Goal: Task Accomplishment & Management: Manage account settings

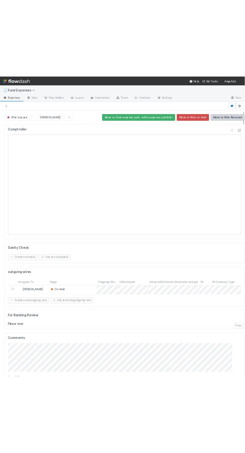
scroll to position [9, 0]
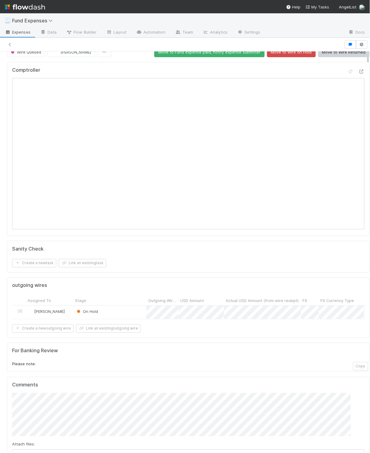
click at [128, 318] on div "On Hold" at bounding box center [109, 312] width 73 height 13
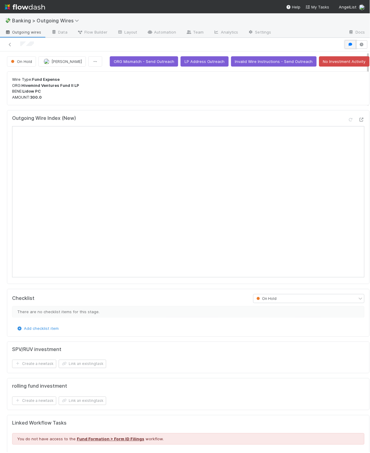
click at [347, 46] on icon "button" at bounding box center [350, 45] width 6 height 4
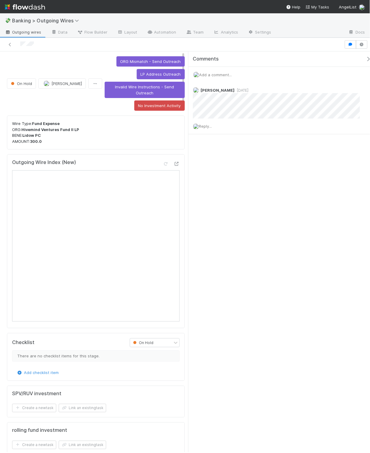
click at [218, 72] on span "Add a comment..." at bounding box center [215, 74] width 33 height 5
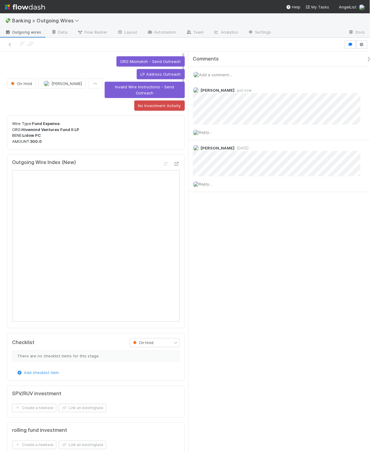
click at [366, 58] on icon "button" at bounding box center [369, 59] width 6 height 5
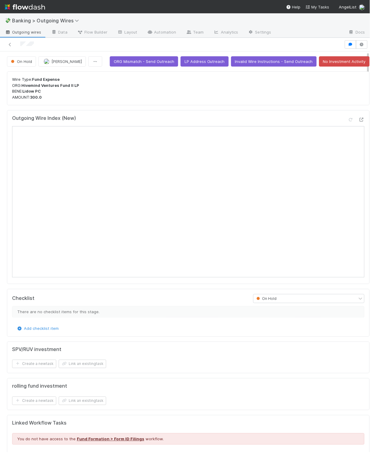
click at [190, 100] on p "Wire Type: Fund Expense ORG: Hivemind Ventures Fund II LP BENE: Lidow PC AMOUNT…" at bounding box center [188, 88] width 352 height 24
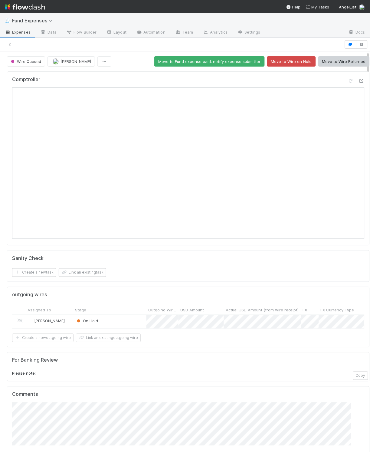
click at [124, 70] on div "Comptroller Sanity Check Create a new task Link an existing task outgoing wires…" at bounding box center [188, 354] width 367 height 570
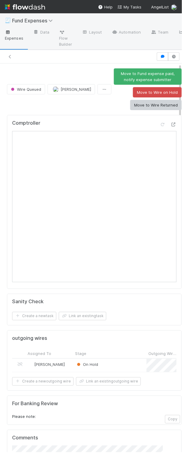
drag, startPoint x: 52, startPoint y: 108, endPoint x: 46, endPoint y: 106, distance: 6.7
click at [52, 108] on div "Wire Queued Roger Jennette Move to Fund expense paid, notify expense submitter …" at bounding box center [94, 89] width 174 height 42
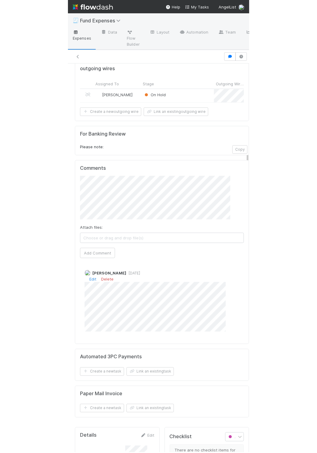
scroll to position [275, 0]
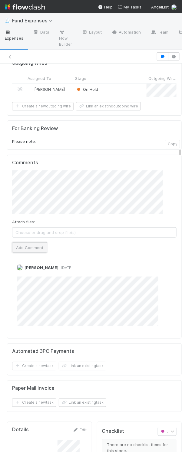
click at [38, 252] on button "Add Comment" at bounding box center [29, 247] width 35 height 10
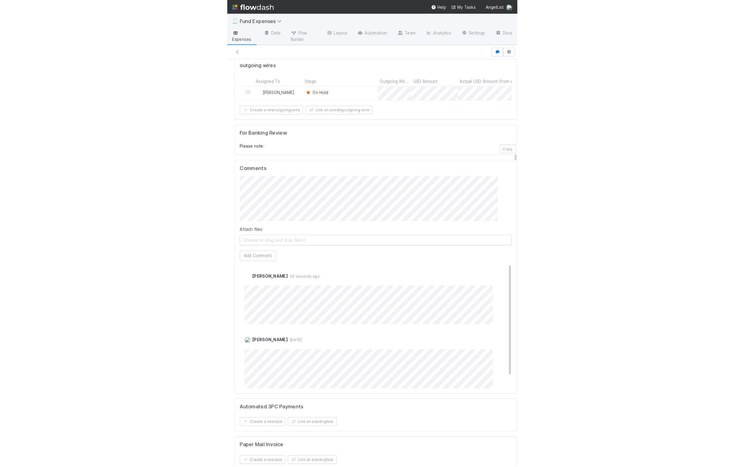
scroll to position [0, 0]
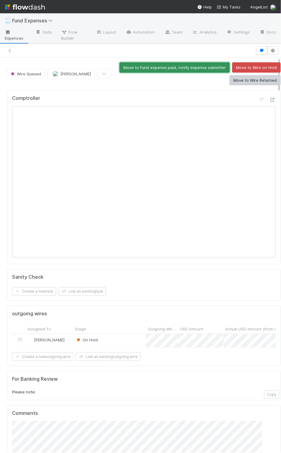
click at [197, 67] on button "Move to Fund expense paid, notify expense submitter" at bounding box center [175, 67] width 110 height 10
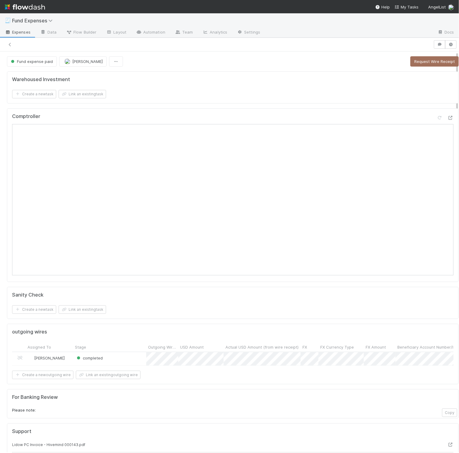
click at [162, 80] on div "Warehoused Investment" at bounding box center [233, 79] width 442 height 6
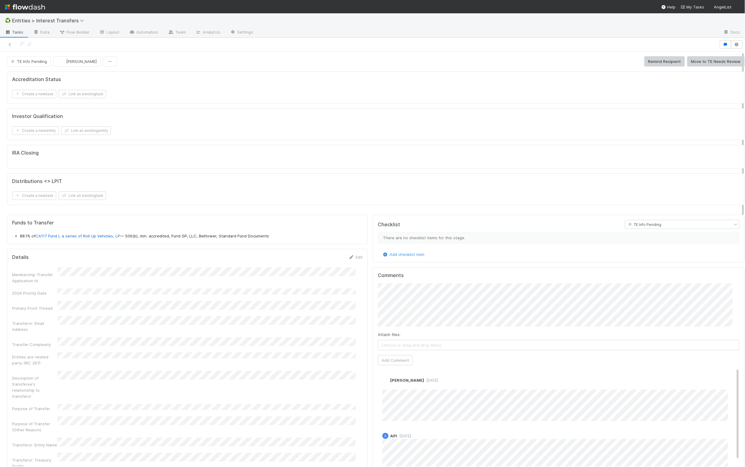
scroll to position [7, 7]
click at [652, 65] on button "Remind Recipient" at bounding box center [665, 61] width 41 height 10
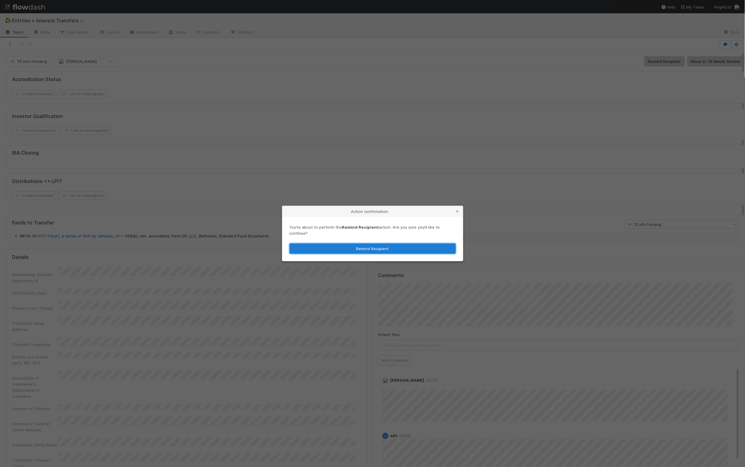
click at [385, 250] on button "Remind Recipient" at bounding box center [373, 248] width 166 height 10
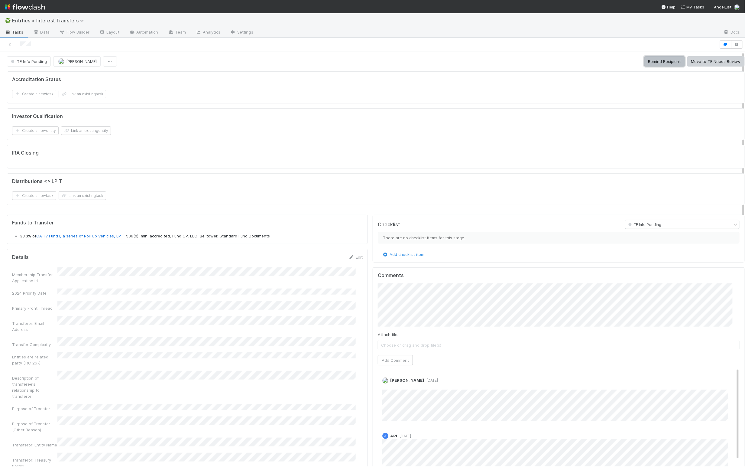
click at [659, 60] on button "Remind Recipient" at bounding box center [665, 61] width 41 height 10
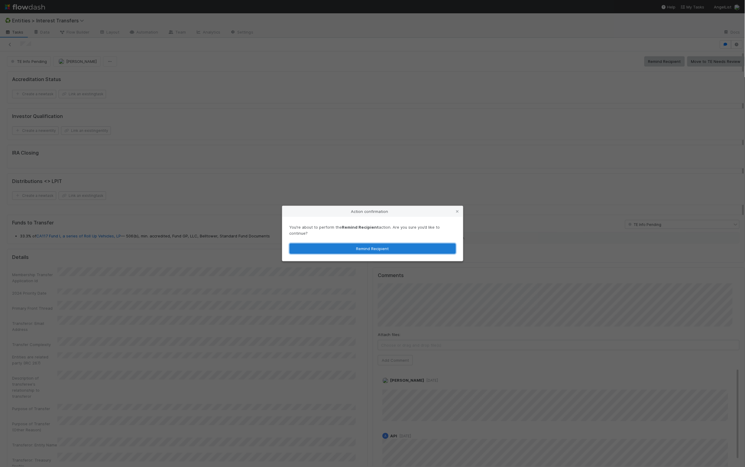
click at [407, 248] on button "Remind Recipient" at bounding box center [373, 248] width 166 height 10
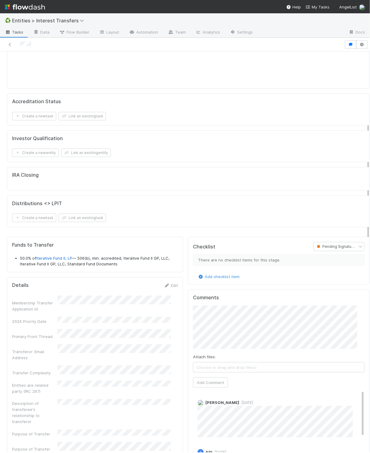
scroll to position [166, 0]
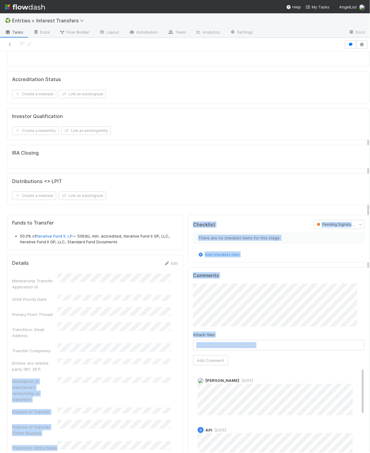
scroll to position [341, 0]
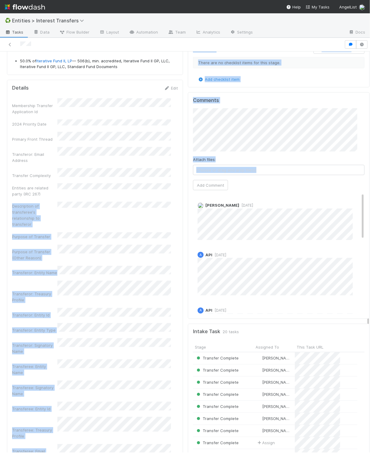
click at [186, 332] on div "Checklist Pending Signatures There are no checklist items for this stage. Add c…" at bounding box center [279, 447] width 187 height 820
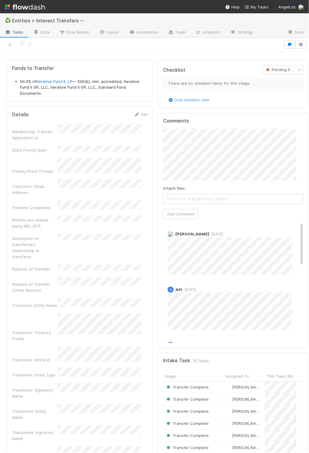
scroll to position [0, 0]
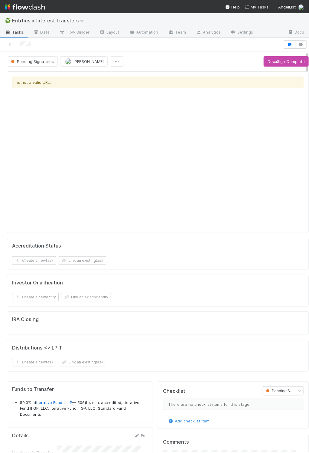
drag, startPoint x: 165, startPoint y: 65, endPoint x: 138, endPoint y: 65, distance: 26.3
click at [164, 65] on div "Pending Signatures Charlotte Mas DocuSign Complete" at bounding box center [158, 61] width 302 height 10
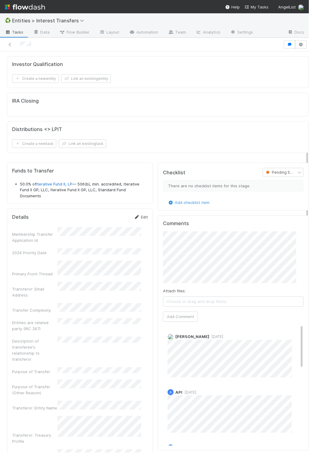
click at [135, 219] on link "Edit" at bounding box center [141, 216] width 14 height 5
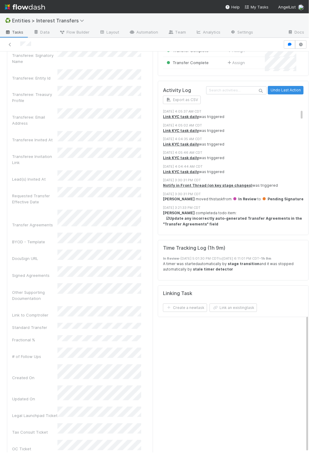
scroll to position [7, 0]
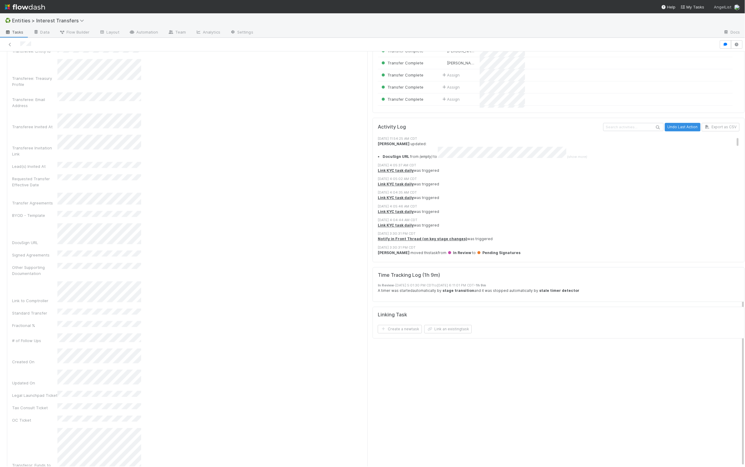
scroll to position [116, 348]
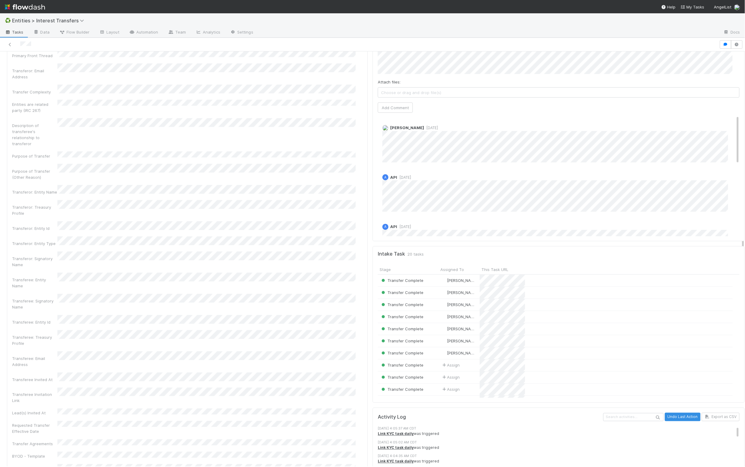
scroll to position [436, 0]
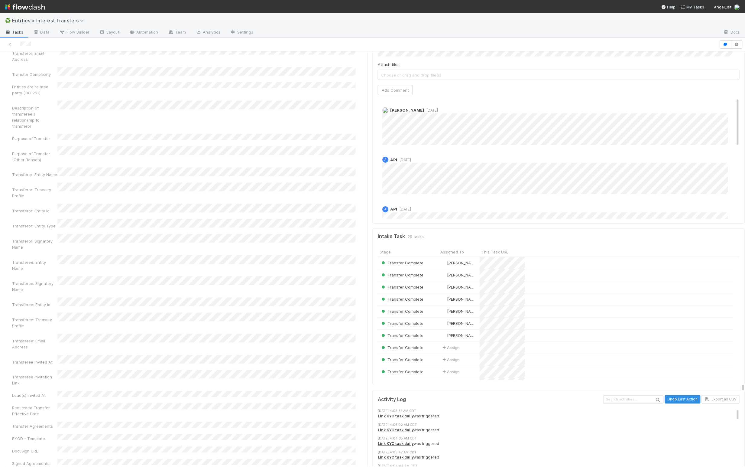
click at [370, 283] on div "Checklist Pending Signatures There are no checklist items for this stage. Add c…" at bounding box center [558, 323] width 377 height 763
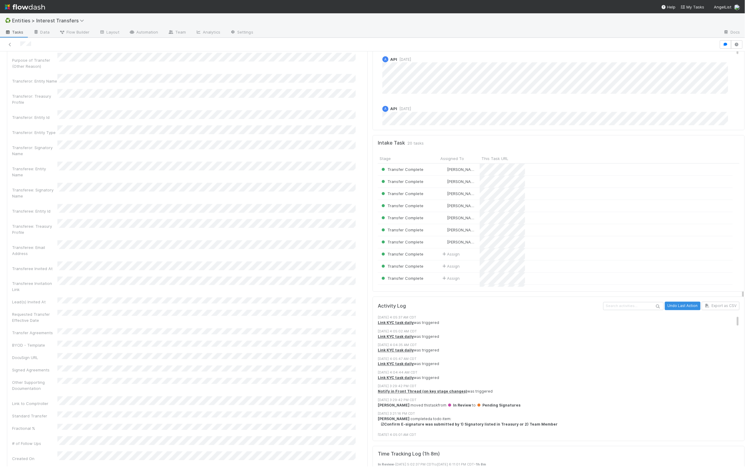
scroll to position [532, 0]
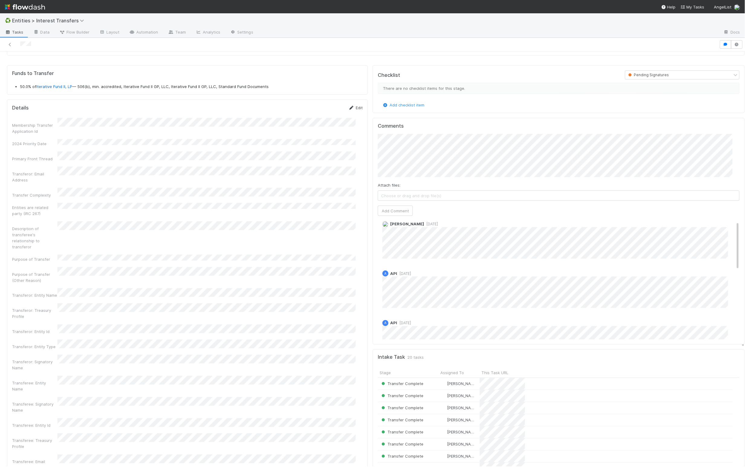
click at [354, 109] on link "Edit" at bounding box center [356, 107] width 14 height 5
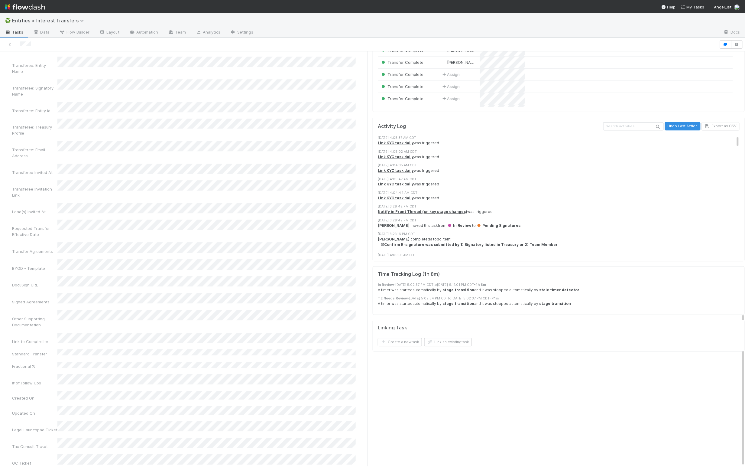
scroll to position [3, 0]
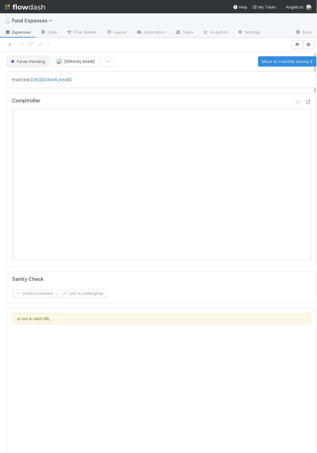
click at [31, 64] on span "Funds Pending" at bounding box center [27, 61] width 35 height 5
click at [153, 55] on div at bounding box center [158, 226] width 317 height 453
click at [147, 59] on div "Funds Pending [PERSON_NAME] Move to Transfer money 2" at bounding box center [161, 61] width 309 height 10
click at [146, 62] on div "Funds Pending [PERSON_NAME] Move to Transfer money 2" at bounding box center [161, 61] width 309 height 10
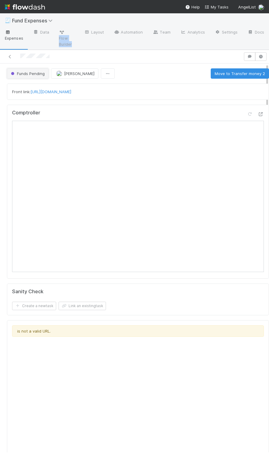
click at [26, 73] on span "Funds Pending" at bounding box center [27, 73] width 35 height 5
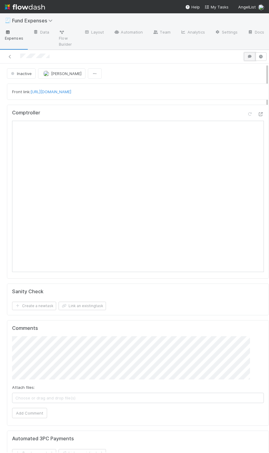
click at [247, 56] on icon "button" at bounding box center [250, 57] width 6 height 4
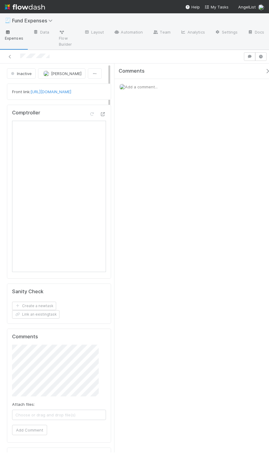
click at [154, 84] on span "Add a comment..." at bounding box center [141, 86] width 33 height 5
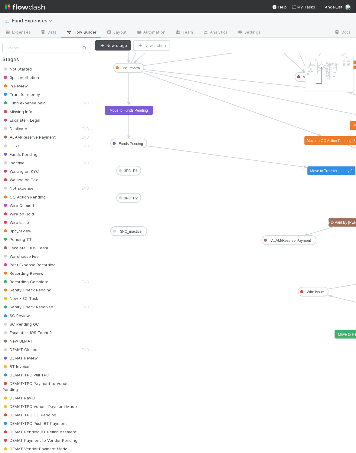
drag, startPoint x: 309, startPoint y: 64, endPoint x: 320, endPoint y: 75, distance: 15.0
drag, startPoint x: 126, startPoint y: 260, endPoint x: 126, endPoint y: 226, distance: 34.2
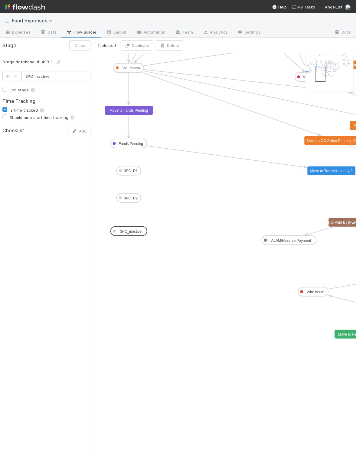
click at [131, 231] on text "3PC_inactive" at bounding box center [130, 231] width 21 height 4
click at [169, 46] on button "Delete" at bounding box center [170, 45] width 28 height 10
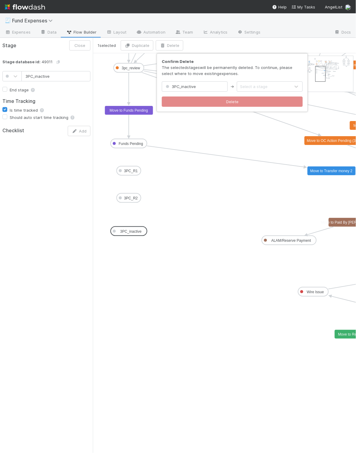
click at [245, 84] on div "Select a stage" at bounding box center [254, 86] width 28 height 6
type input "inac"
click at [245, 105] on div "Inactive" at bounding box center [270, 101] width 66 height 11
click at [245, 100] on button "Delete" at bounding box center [232, 101] width 141 height 10
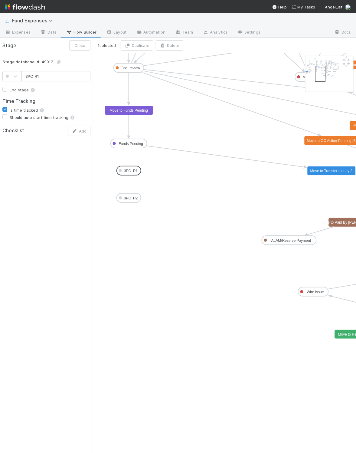
click at [134, 172] on text "3PC_R1" at bounding box center [131, 171] width 14 height 4
click at [180, 48] on button "Delete" at bounding box center [170, 45] width 28 height 10
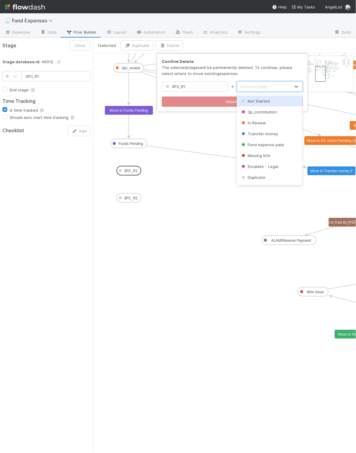
click at [245, 88] on div "Select a stage" at bounding box center [254, 86] width 28 height 6
click at [245, 100] on span "Not Started" at bounding box center [254, 101] width 29 height 5
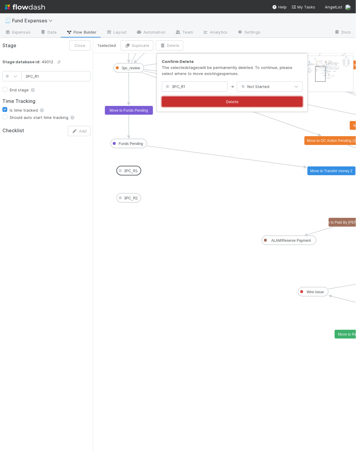
click at [231, 102] on button "Delete" at bounding box center [232, 101] width 141 height 10
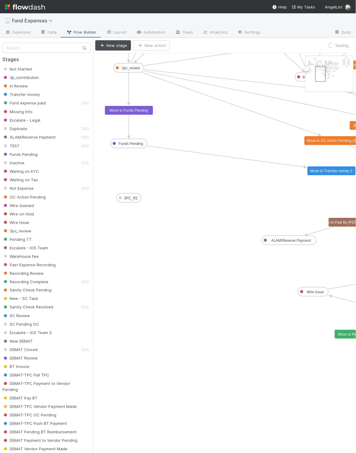
click at [134, 197] on text "3PC_R2" at bounding box center [131, 198] width 14 height 4
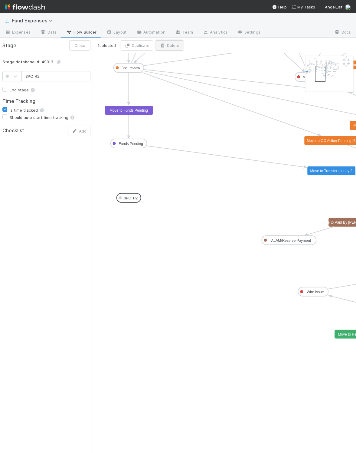
click at [171, 45] on button "Delete" at bounding box center [170, 45] width 28 height 10
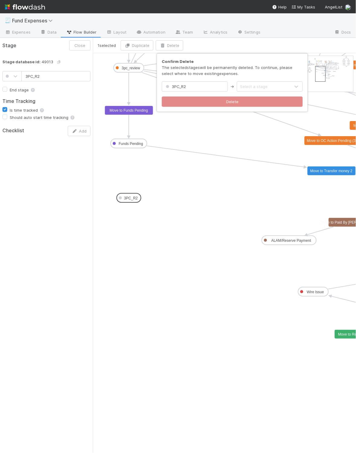
click at [245, 86] on div "Select a stage" at bounding box center [254, 86] width 28 height 6
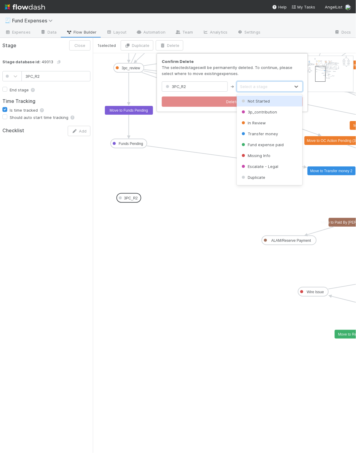
click at [245, 99] on span "Not Started" at bounding box center [254, 101] width 29 height 5
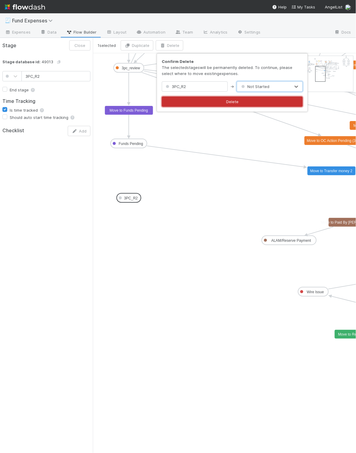
click at [219, 102] on button "Delete" at bounding box center [232, 101] width 141 height 10
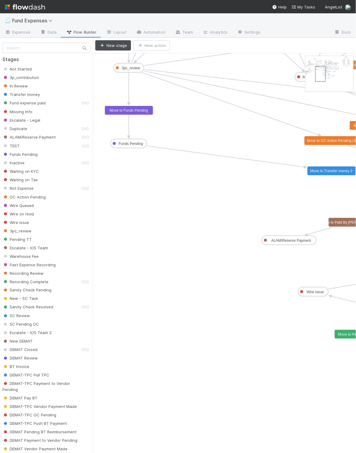
click at [79, 46] on icon at bounding box center [84, 48] width 11 height 10
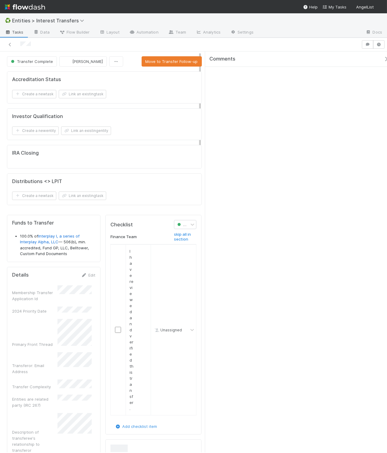
scroll to position [116, 75]
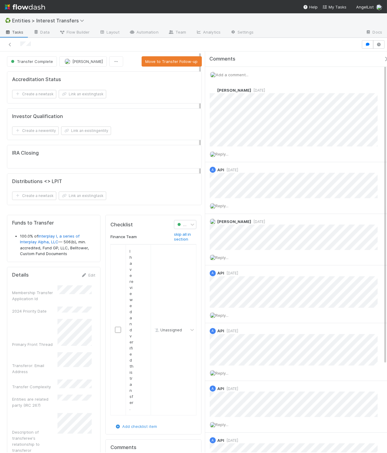
drag, startPoint x: 380, startPoint y: 57, endPoint x: 337, endPoint y: 51, distance: 43.6
click at [383, 57] on icon "button" at bounding box center [386, 59] width 6 height 5
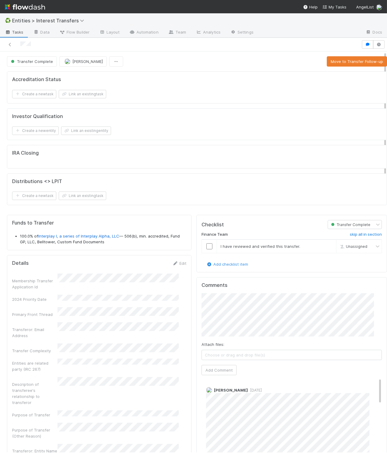
scroll to position [116, 166]
click at [11, 45] on icon at bounding box center [10, 45] width 6 height 4
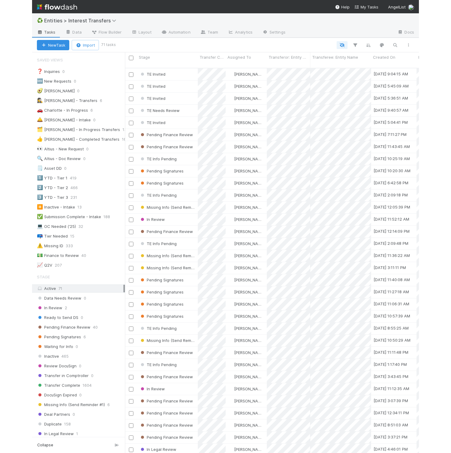
scroll to position [382, 287]
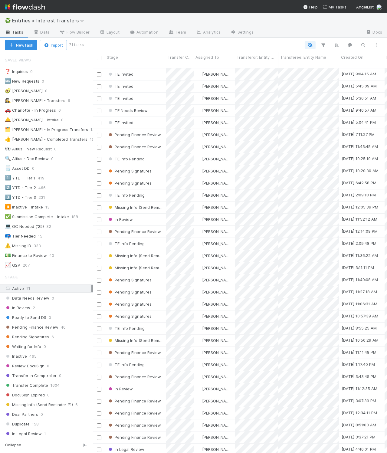
click at [148, 42] on div at bounding box center [233, 45] width 301 height 8
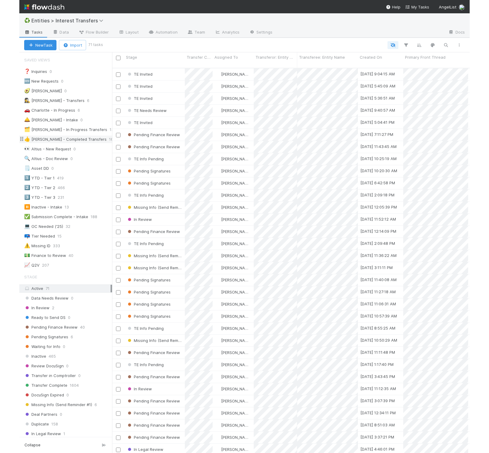
scroll to position [382, 390]
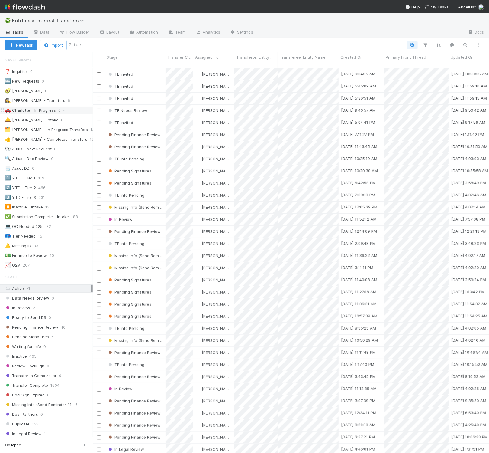
click at [36, 112] on div "🚗 Charlotte - In Progress" at bounding box center [30, 110] width 51 height 8
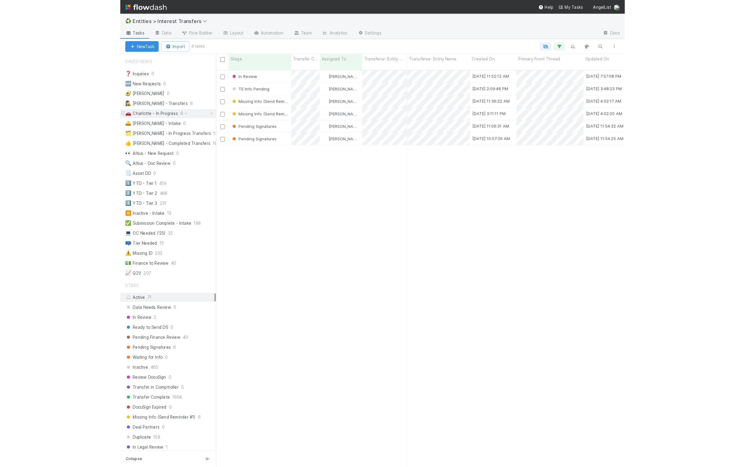
scroll to position [382, 390]
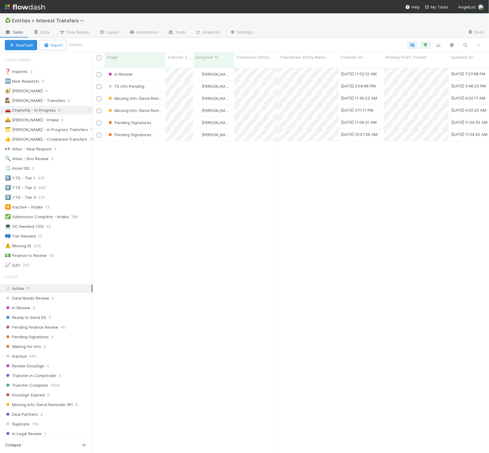
click at [202, 199] on div "In Review Charlotte Mas 8/4/25, 11:52:12 AM 8/6/25, 7:57:08 PM 2 0 0 0 0 0 TE I…" at bounding box center [291, 262] width 397 height 389
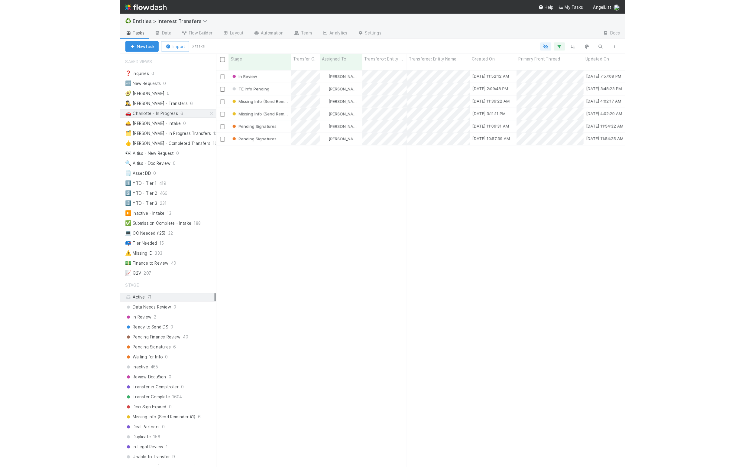
scroll to position [396, 646]
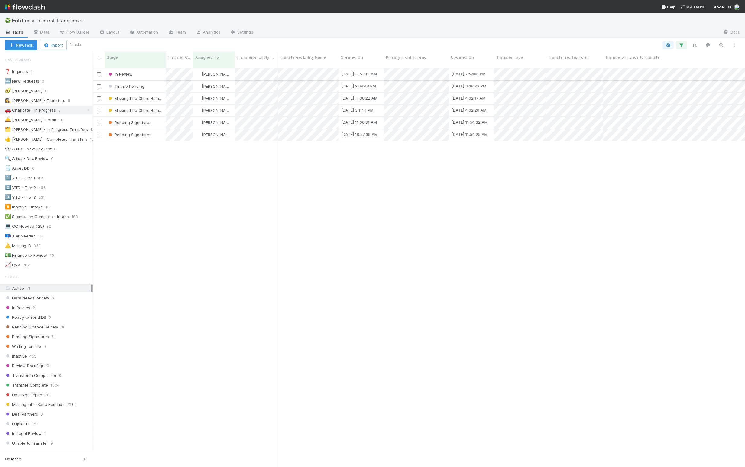
click at [149, 68] on div "In Review" at bounding box center [135, 74] width 61 height 12
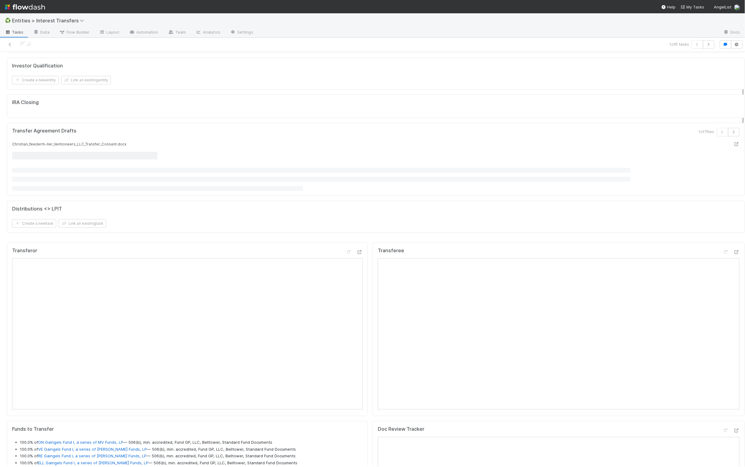
scroll to position [116, 348]
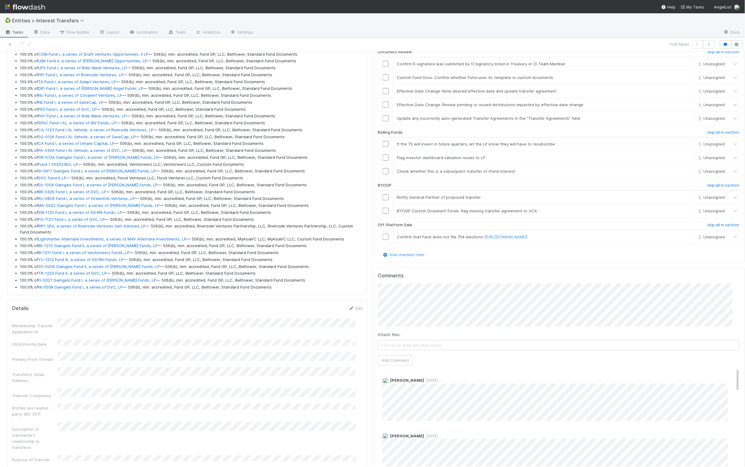
scroll to position [961, 0]
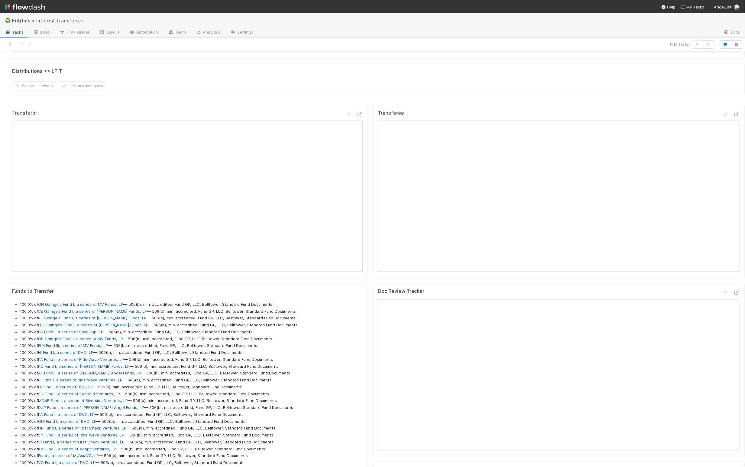
scroll to position [0, 0]
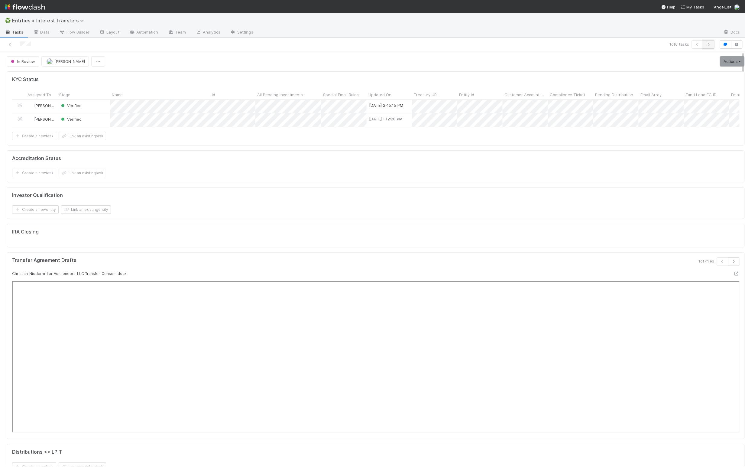
click at [706, 45] on icon "button" at bounding box center [709, 45] width 6 height 4
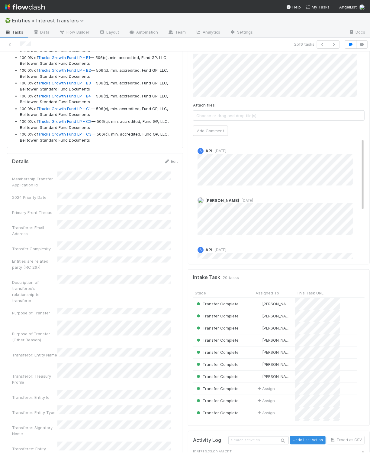
scroll to position [227, 0]
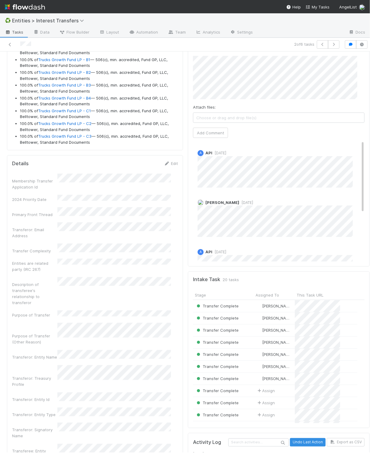
drag, startPoint x: 179, startPoint y: 183, endPoint x: 175, endPoint y: 182, distance: 3.7
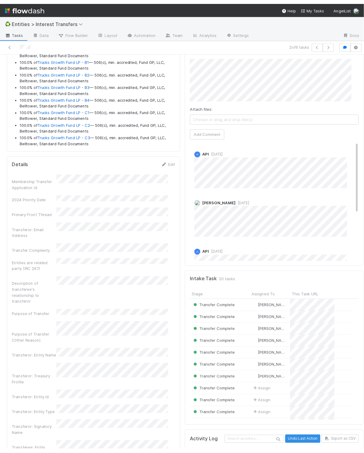
scroll to position [0, 0]
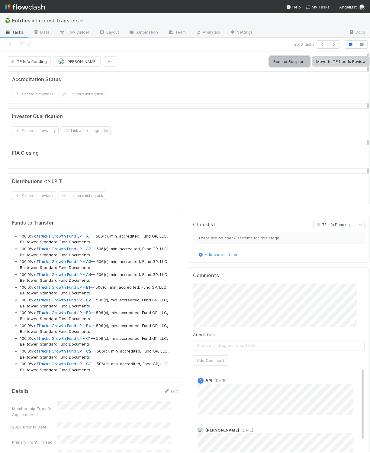
click at [272, 59] on button "Remind Recipient" at bounding box center [290, 61] width 41 height 10
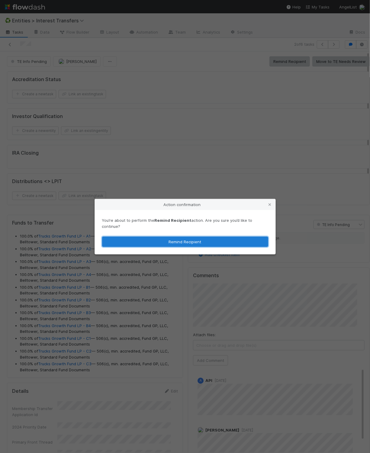
click at [203, 241] on button "Remind Recipient" at bounding box center [185, 241] width 166 height 10
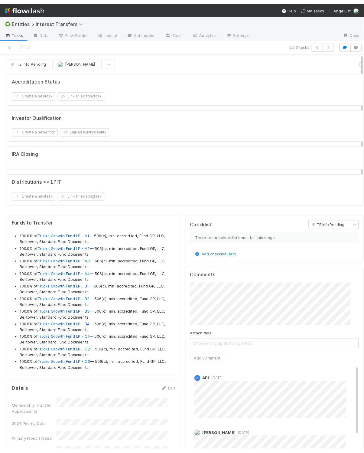
scroll to position [7, 7]
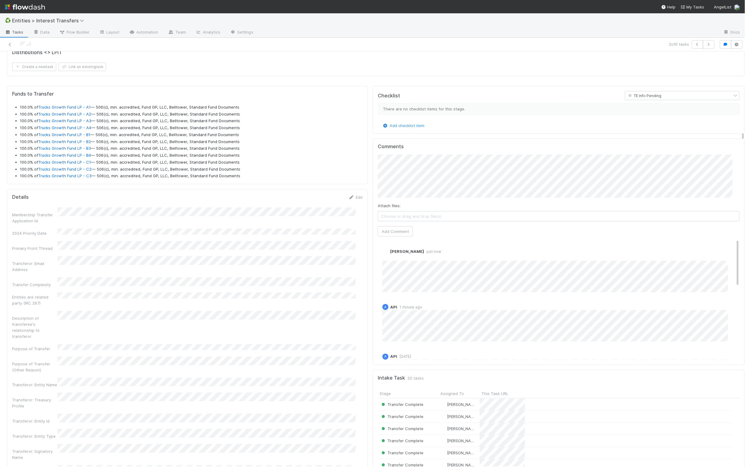
scroll to position [0, 0]
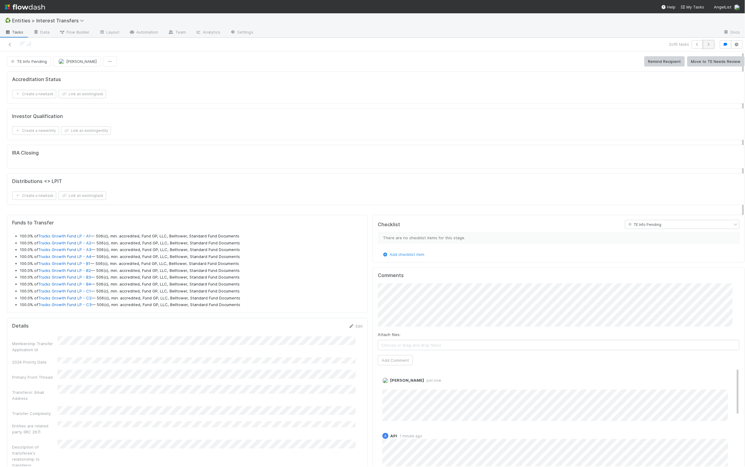
click at [703, 48] on button "button" at bounding box center [708, 44] width 11 height 8
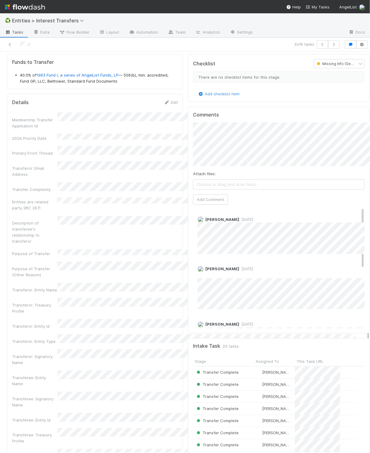
scroll to position [7, 7]
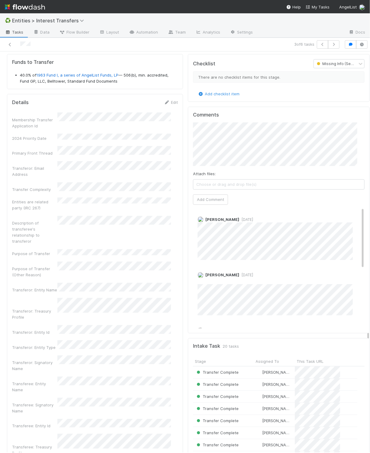
click at [178, 185] on div "Transferor Funds to Transfer 40.0% of 1963 Fund I, a series of AngelList Funds,…" at bounding box center [95, 362] width 181 height 978
click at [186, 185] on div "Transferee Checklist Missing Info (Send Reminder #1) There are no checklist ite…" at bounding box center [279, 362] width 187 height 978
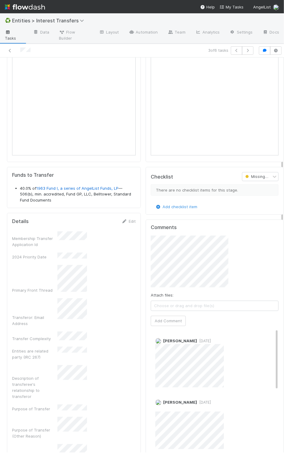
scroll to position [279, 0]
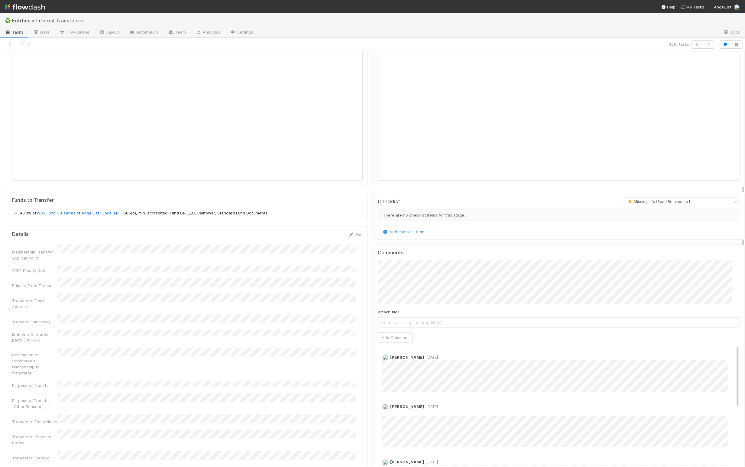
drag, startPoint x: 220, startPoint y: 266, endPoint x: 216, endPoint y: 266, distance: 4.5
click at [220, 261] on div "Membership Transfer Application Id" at bounding box center [187, 253] width 351 height 16
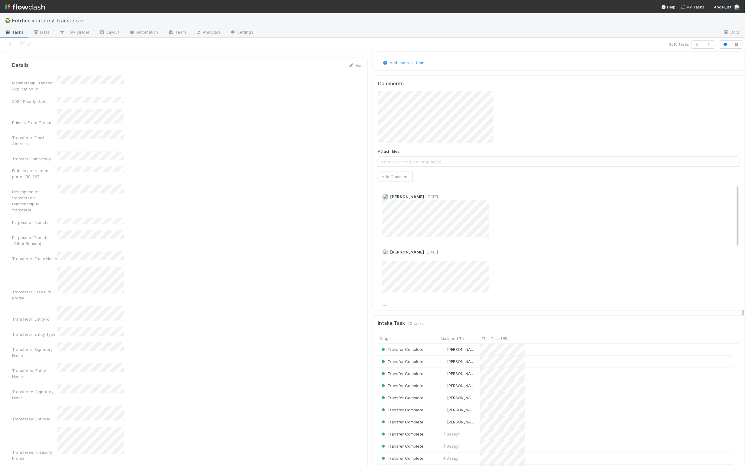
scroll to position [116, 348]
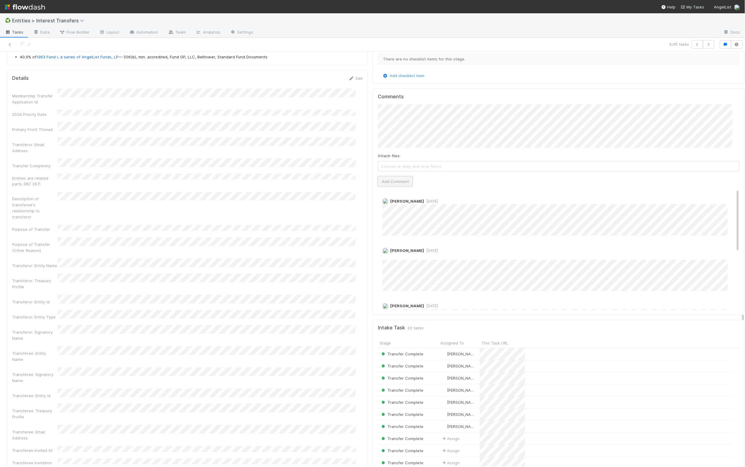
click at [402, 187] on button "Add Comment" at bounding box center [395, 181] width 35 height 10
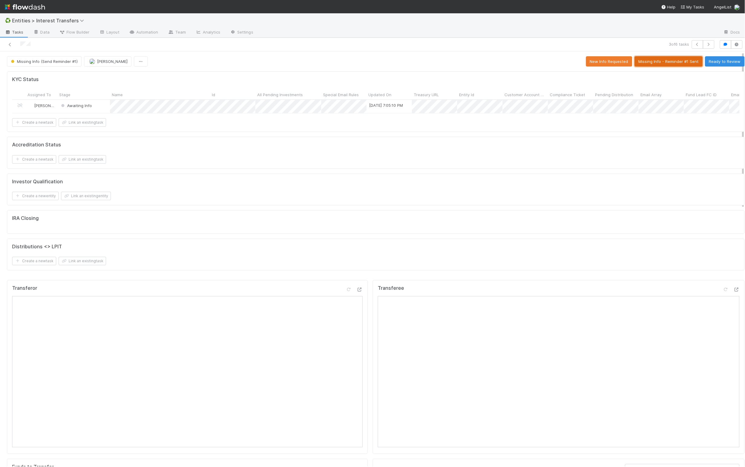
click at [650, 60] on button "Missing Info - Reminder #1 Sent" at bounding box center [669, 61] width 68 height 10
click at [705, 46] on button "button" at bounding box center [708, 44] width 11 height 8
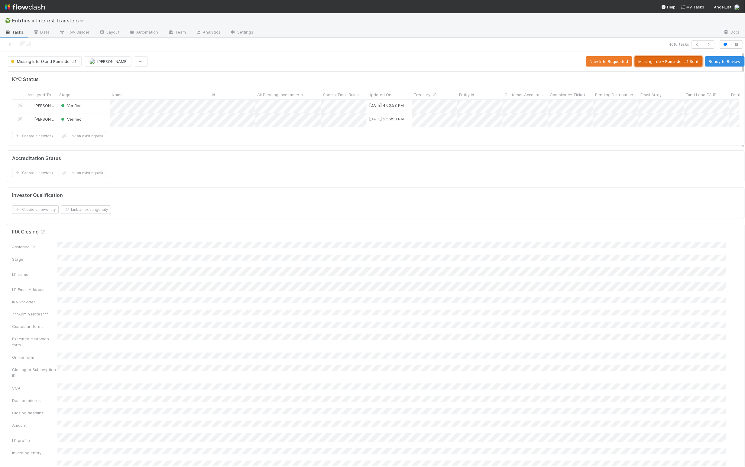
click at [658, 61] on button "Missing Info - Reminder #1 Sent" at bounding box center [669, 61] width 68 height 10
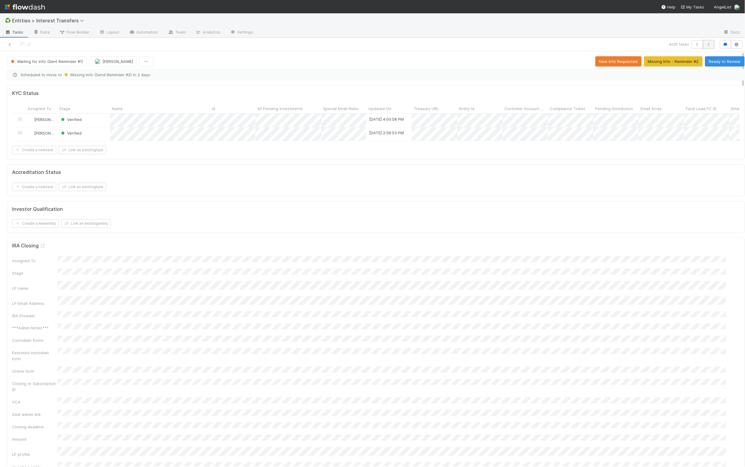
click at [706, 43] on icon "button" at bounding box center [709, 45] width 6 height 4
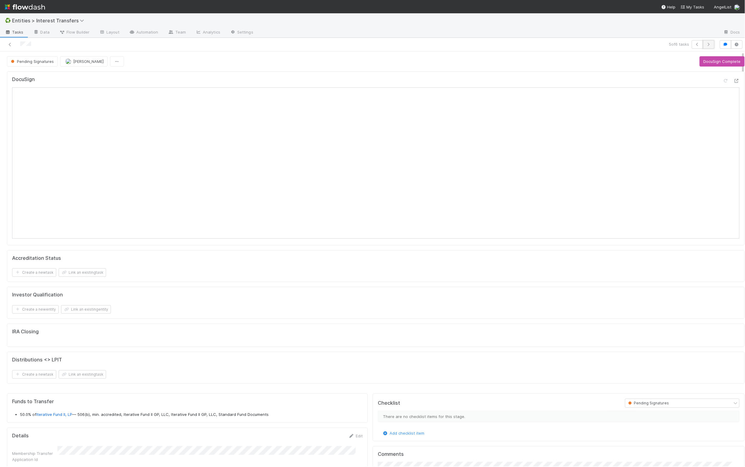
click at [703, 41] on button "button" at bounding box center [708, 44] width 11 height 8
click at [11, 43] on icon at bounding box center [10, 45] width 6 height 4
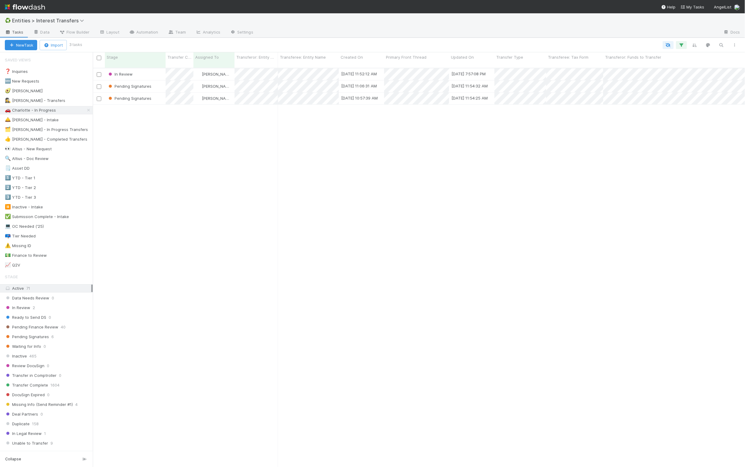
scroll to position [396, 646]
click at [28, 101] on div "🕵️‍♀️ Linda - Transfers" at bounding box center [35, 101] width 60 height 8
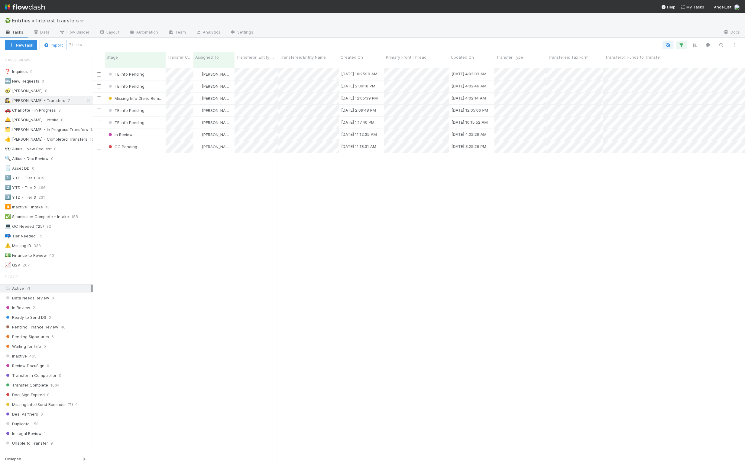
scroll to position [396, 646]
click at [171, 202] on div "TE Info Pending Linda Ortiz 8/7/25, 10:25:19 AM 8/10/25, 4:03:03 AM 0 0 0 0 0 0…" at bounding box center [419, 269] width 653 height 403
click at [124, 58] on div "Stage" at bounding box center [135, 57] width 57 height 6
click at [137, 65] on div "Sort First → Last" at bounding box center [141, 68] width 69 height 9
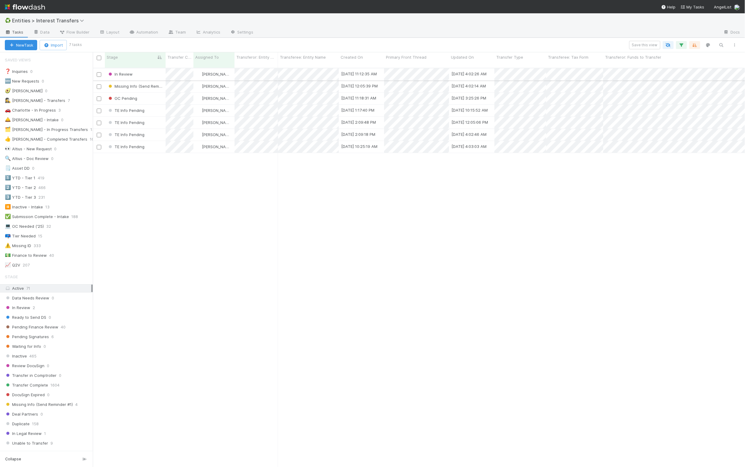
click at [147, 69] on div "In Review" at bounding box center [135, 74] width 61 height 12
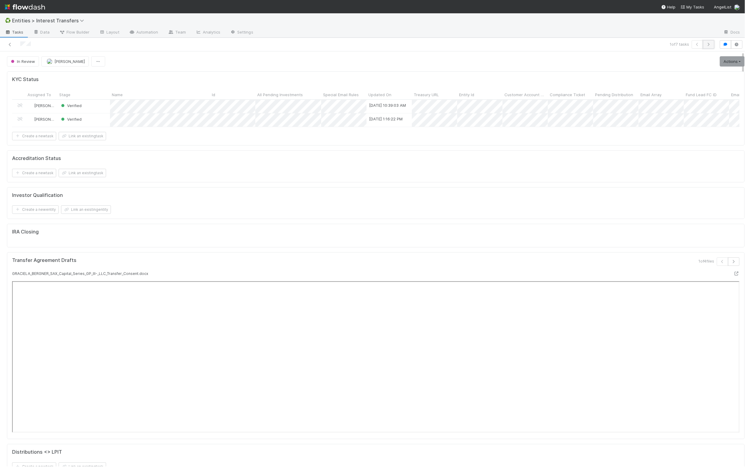
click at [706, 45] on icon "button" at bounding box center [709, 45] width 6 height 4
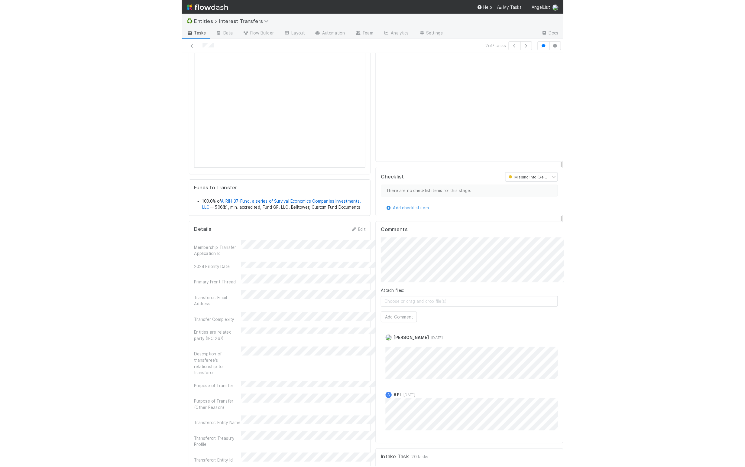
scroll to position [7, 7]
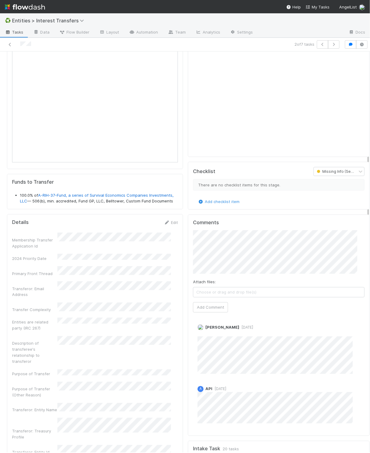
click at [188, 273] on div "Comments Attach files: Choose or drag and drop file(s) Add Comment Linda Ortiz …" at bounding box center [279, 324] width 182 height 221
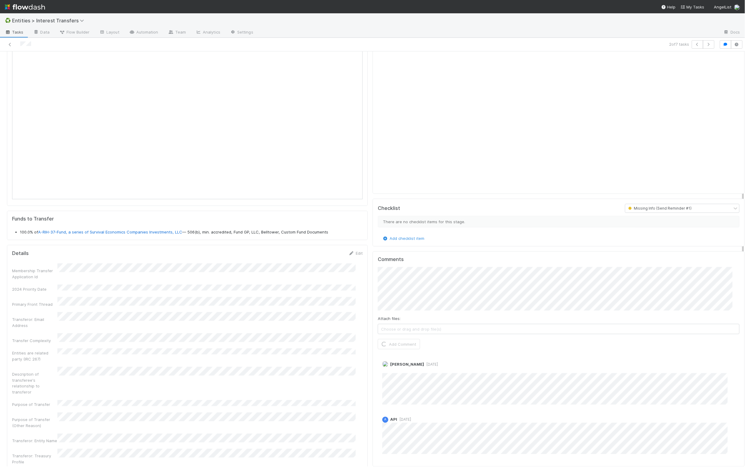
scroll to position [0, 0]
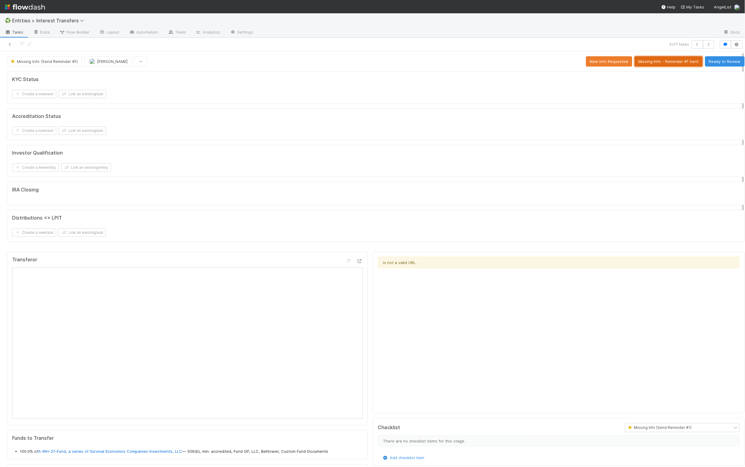
click at [642, 57] on button "Missing Info - Reminder #1 Sent" at bounding box center [669, 61] width 68 height 10
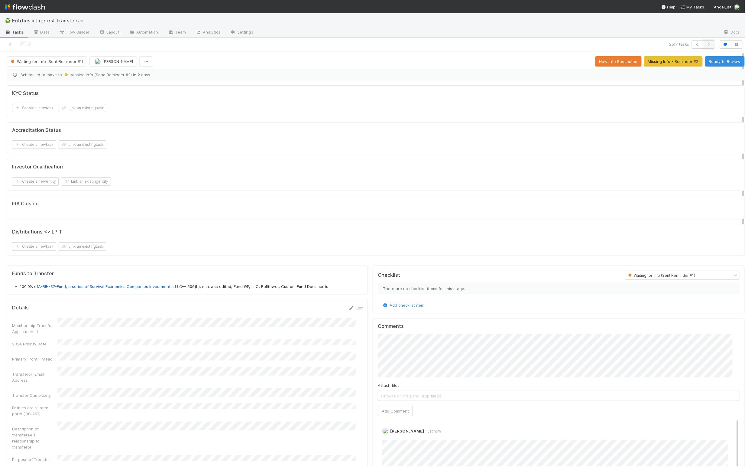
click at [706, 43] on icon "button" at bounding box center [709, 45] width 6 height 4
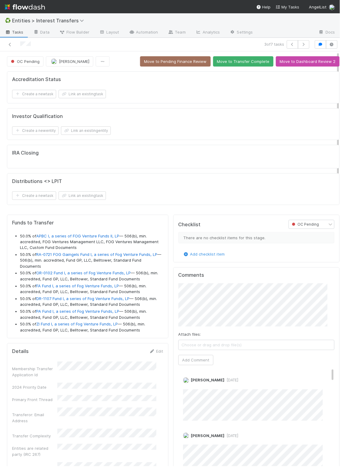
click at [159, 161] on div "IRA Closing" at bounding box center [173, 157] width 333 height 24
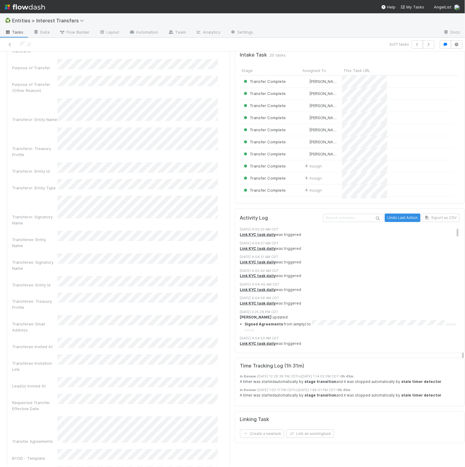
scroll to position [235, 0]
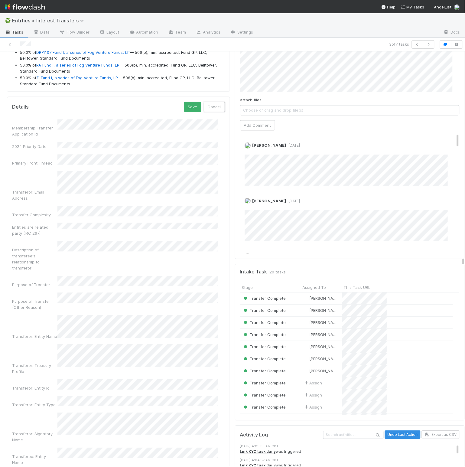
click at [204, 112] on button "Cancel" at bounding box center [214, 107] width 21 height 10
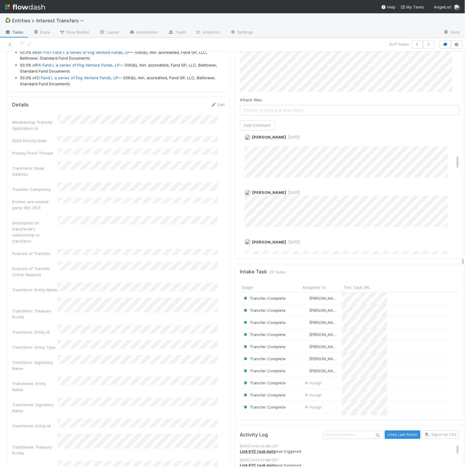
scroll to position [261, 0]
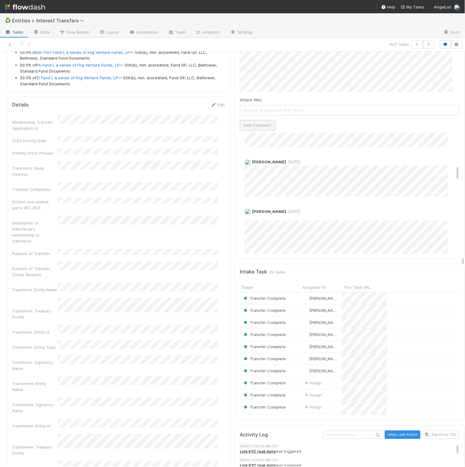
click at [251, 128] on button "Add Comment" at bounding box center [257, 125] width 35 height 10
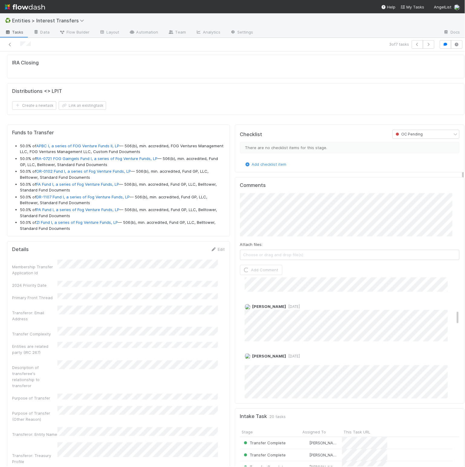
scroll to position [0, 0]
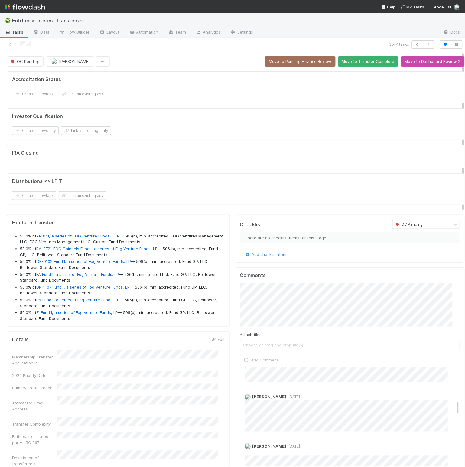
drag, startPoint x: 267, startPoint y: 124, endPoint x: 298, endPoint y: 117, distance: 31.6
click at [268, 124] on form "Investor Qualification Create a new entity Link an existing entity" at bounding box center [235, 124] width 447 height 22
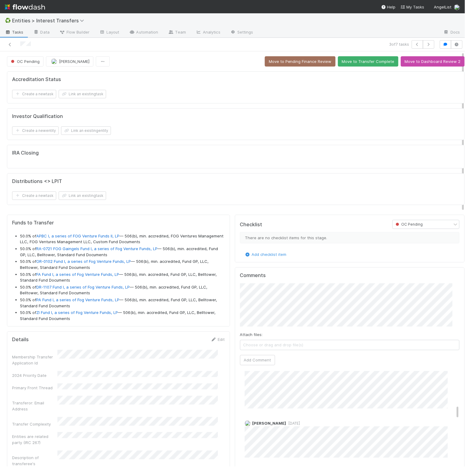
scroll to position [316, 0]
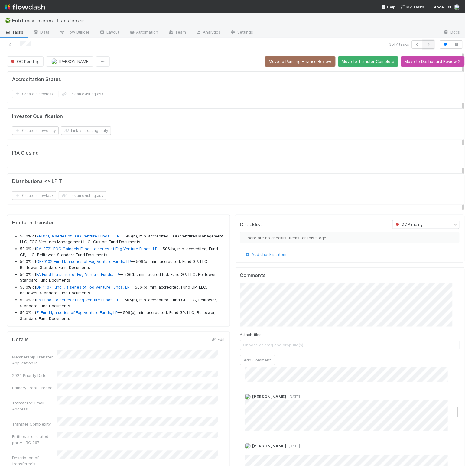
click at [426, 44] on icon "button" at bounding box center [429, 45] width 6 height 4
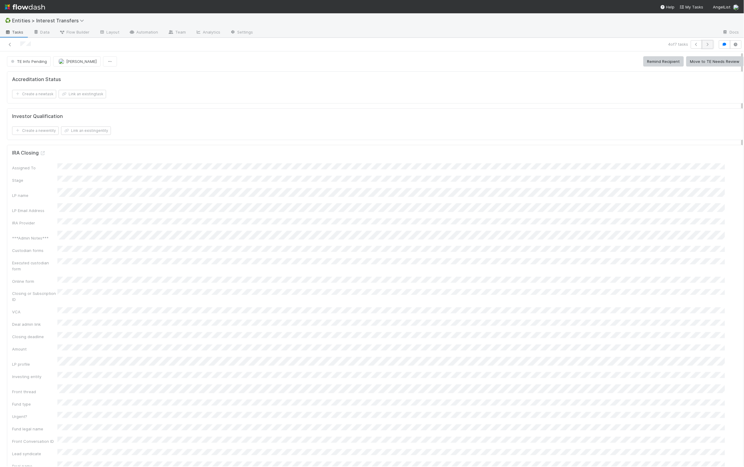
click at [705, 45] on icon "button" at bounding box center [708, 45] width 6 height 4
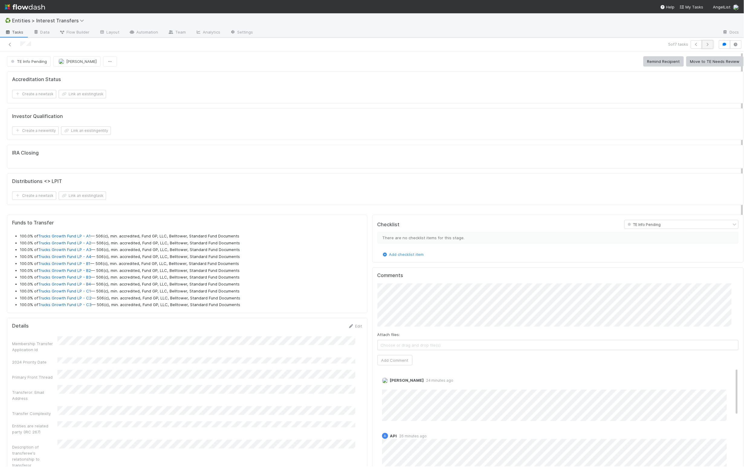
click at [705, 45] on icon "button" at bounding box center [708, 45] width 6 height 4
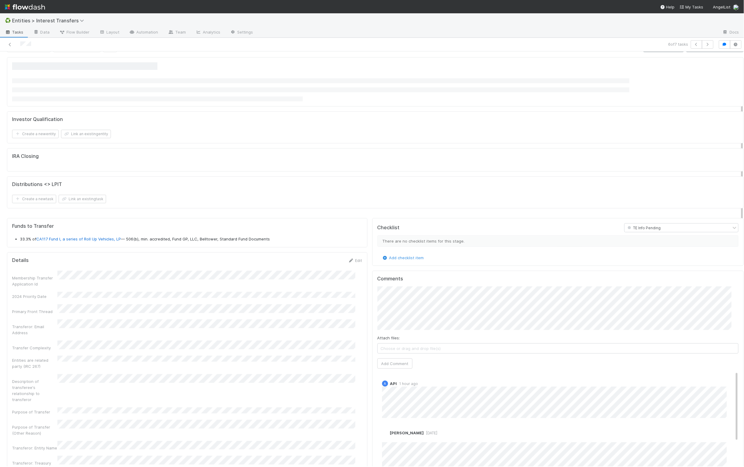
scroll to position [18, 0]
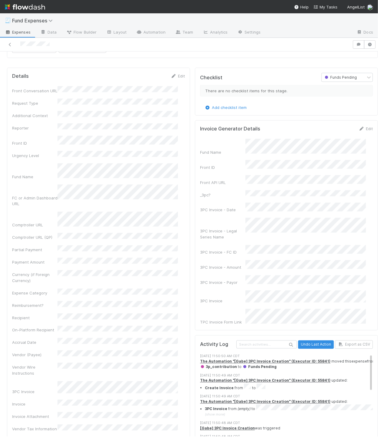
scroll to position [596, 0]
click at [174, 74] on link "Edit" at bounding box center [178, 75] width 14 height 5
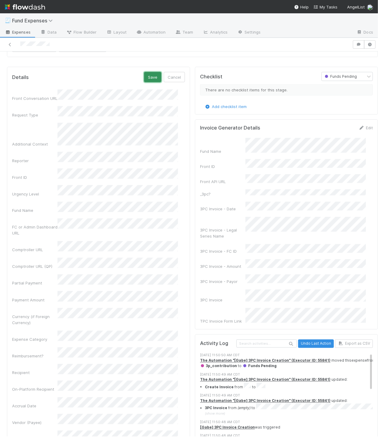
click at [144, 74] on button "Save" at bounding box center [152, 77] width 17 height 10
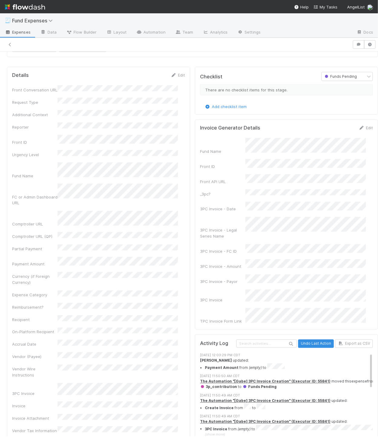
drag, startPoint x: 185, startPoint y: 151, endPoint x: 180, endPoint y: 147, distance: 6.6
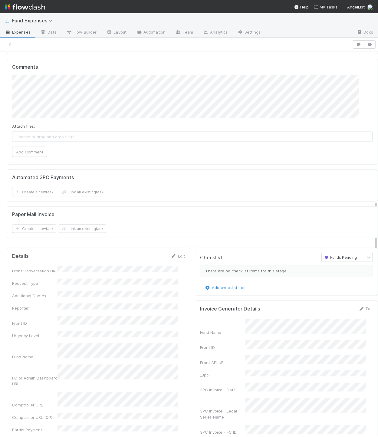
scroll to position [0, 0]
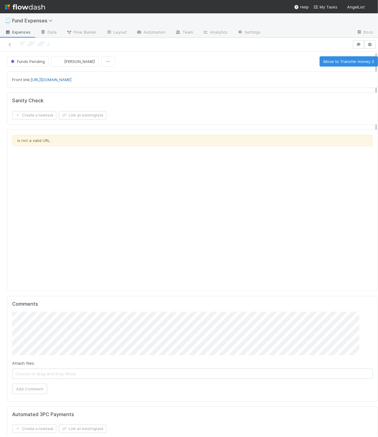
click at [71, 79] on link "[URL][DOMAIN_NAME]" at bounding box center [51, 79] width 41 height 5
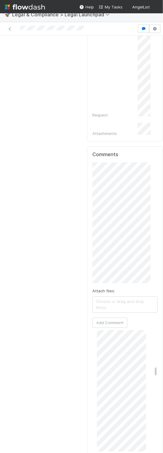
scroll to position [658, 0]
click at [110, 317] on button "Add Comment" at bounding box center [110, 322] width 35 height 10
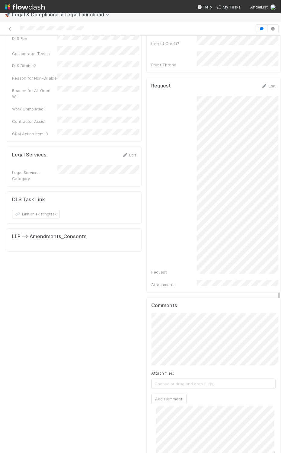
scroll to position [502, 0]
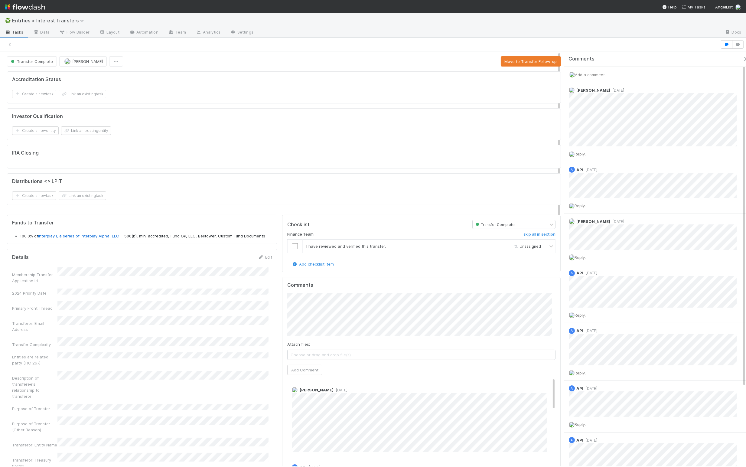
scroll to position [116, 258]
drag, startPoint x: 738, startPoint y: 56, endPoint x: 383, endPoint y: 48, distance: 355.0
click at [742, 57] on icon "button" at bounding box center [745, 59] width 6 height 5
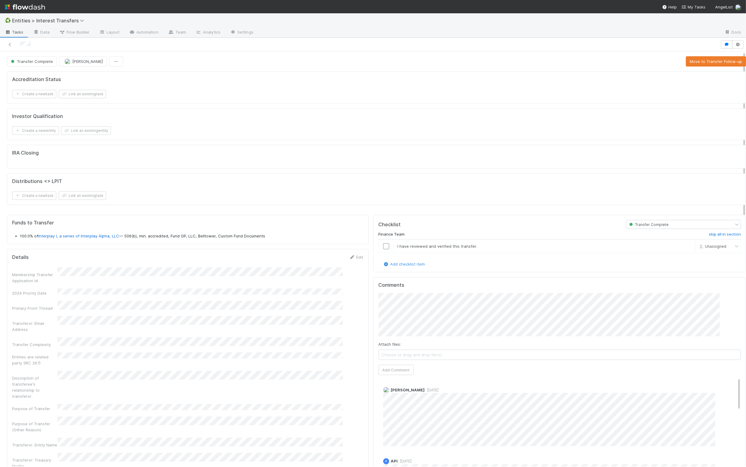
scroll to position [116, 348]
click at [9, 43] on icon at bounding box center [10, 45] width 6 height 4
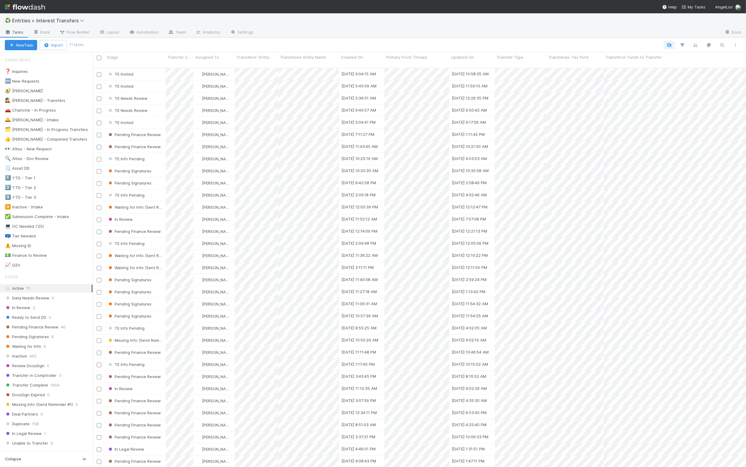
scroll to position [396, 646]
